Goal: Task Accomplishment & Management: Complete application form

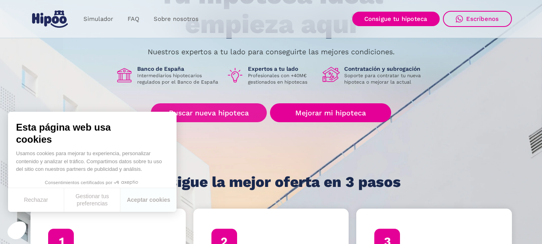
scroll to position [80, 0]
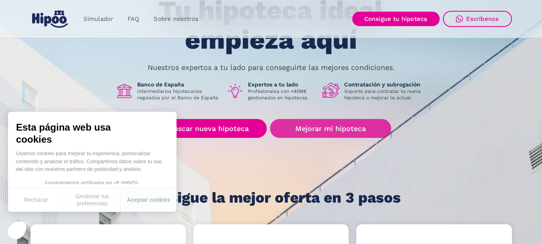
click at [325, 128] on link "Mejorar mi hipoteca" at bounding box center [330, 128] width 121 height 19
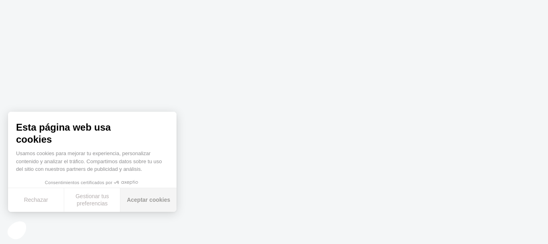
click at [158, 204] on button "Aceptar cookies" at bounding box center [148, 200] width 56 height 24
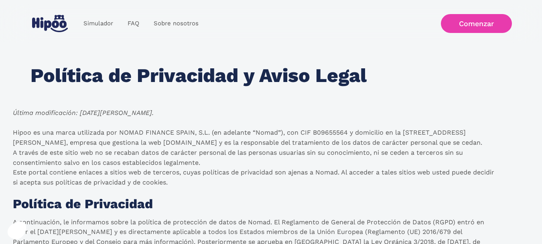
click at [479, 25] on link "Comenzar" at bounding box center [476, 23] width 71 height 19
